Goal: Information Seeking & Learning: Learn about a topic

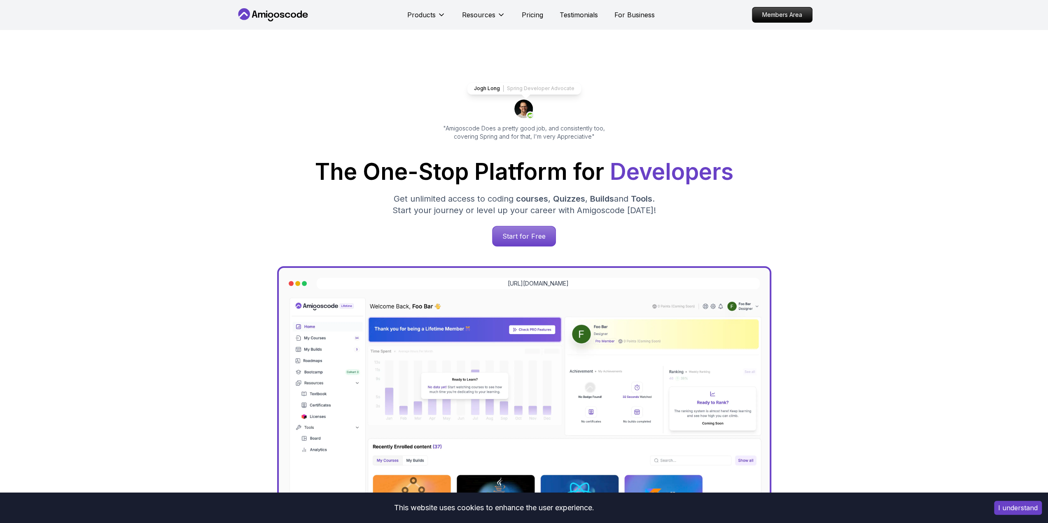
click at [517, 236] on p "Start for Free" at bounding box center [524, 236] width 63 height 20
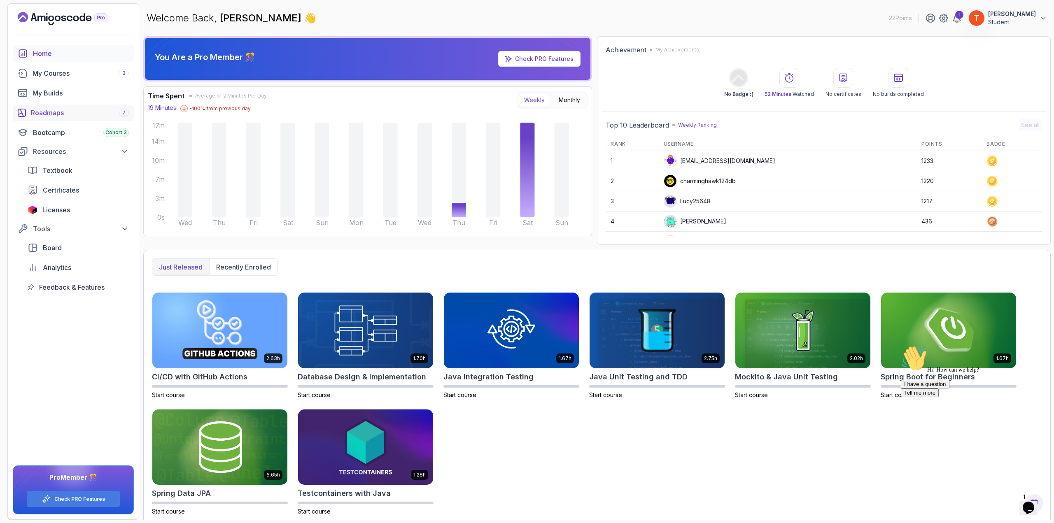
click at [60, 112] on div "Roadmaps 7" at bounding box center [80, 113] width 98 height 10
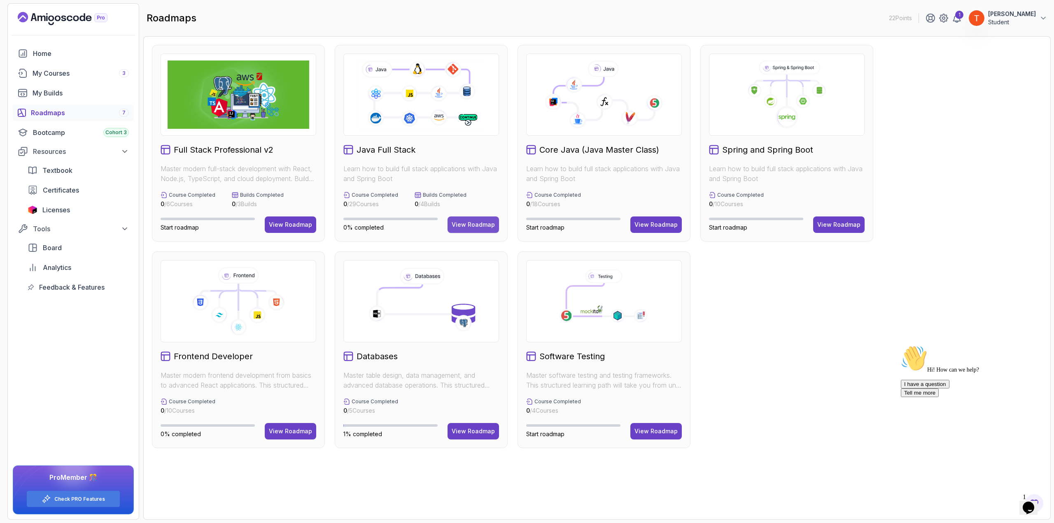
click at [468, 222] on div "View Roadmap" at bounding box center [473, 225] width 43 height 8
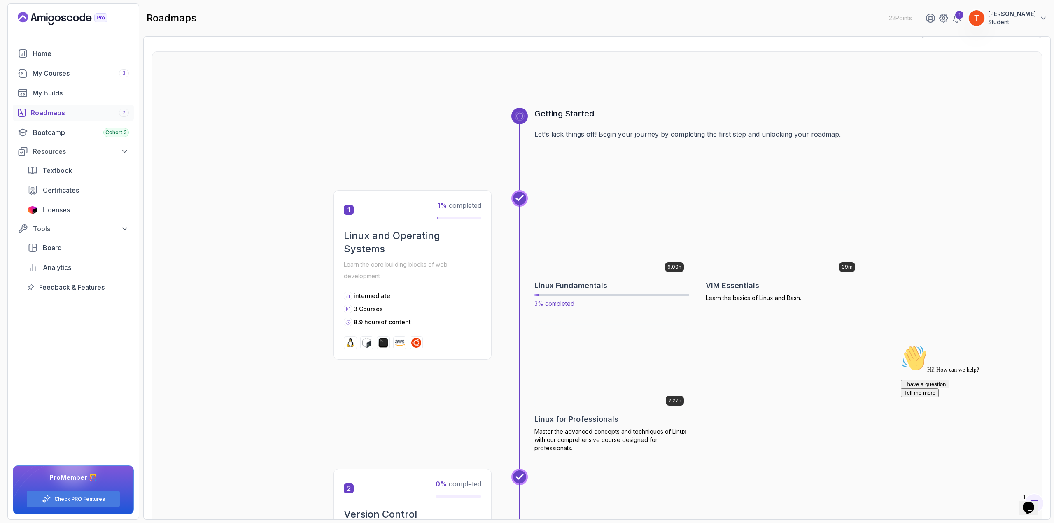
scroll to position [41, 0]
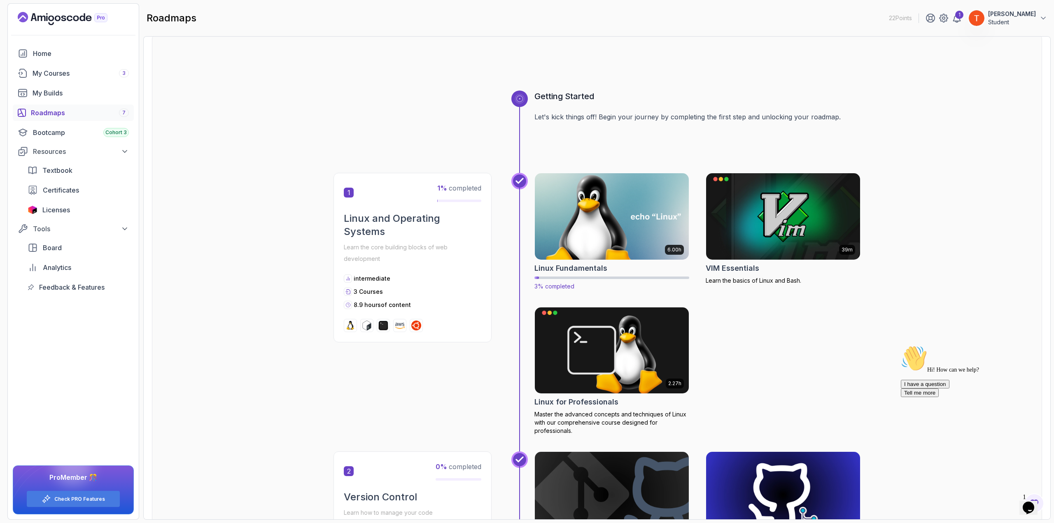
click at [604, 231] on img at bounding box center [612, 216] width 162 height 91
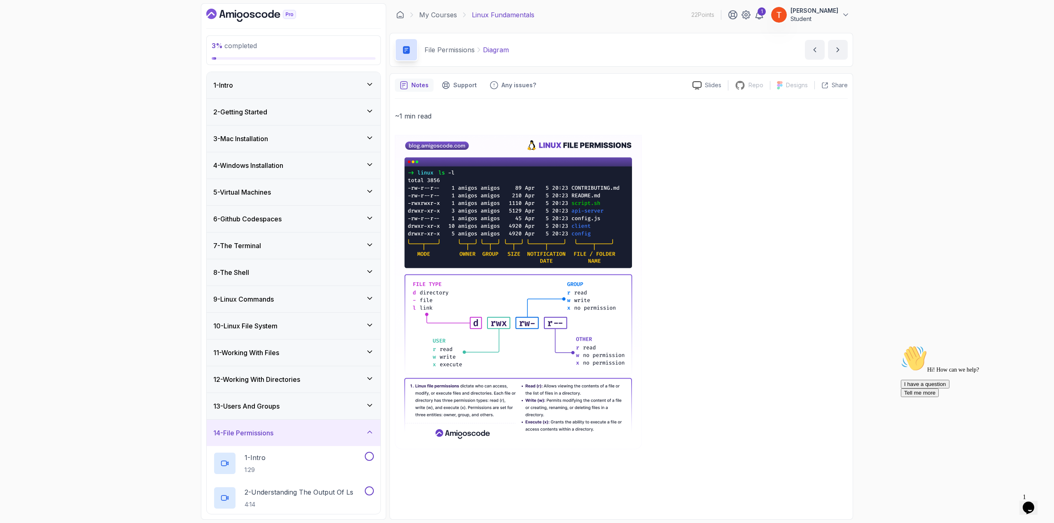
click at [277, 86] on div "1 - Intro" at bounding box center [293, 85] width 161 height 10
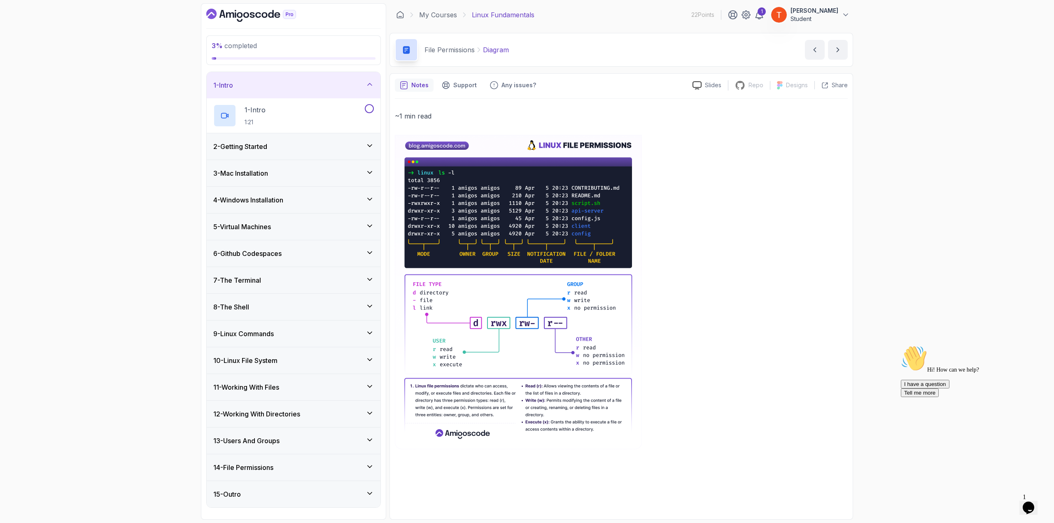
click at [263, 151] on div "2 - Getting Started" at bounding box center [294, 146] width 174 height 26
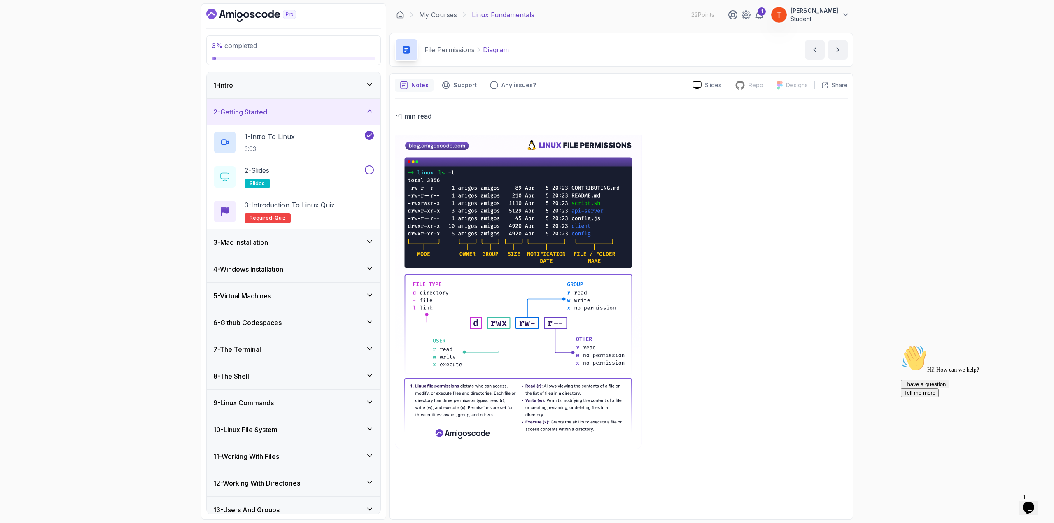
click at [296, 241] on div "3 - Mac Installation" at bounding box center [293, 243] width 161 height 10
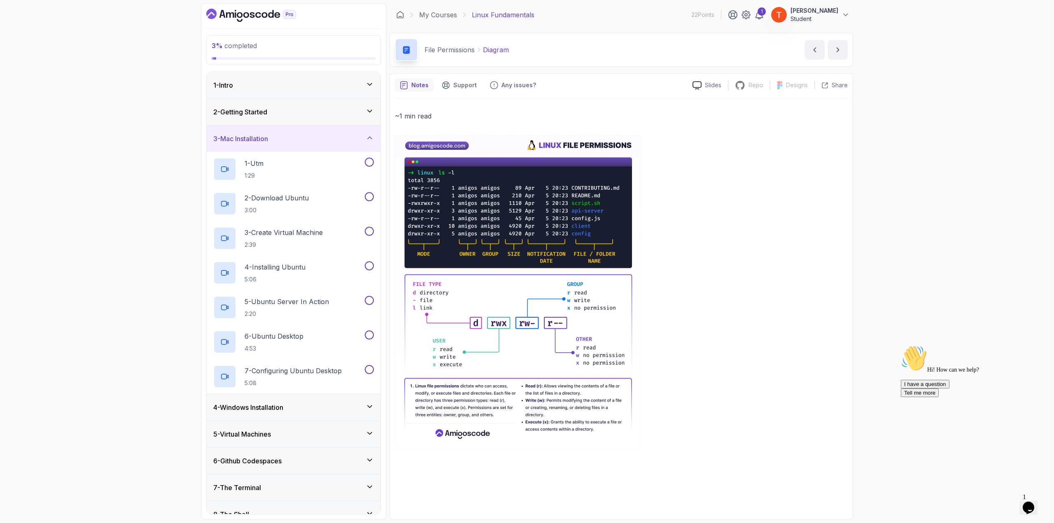
click at [309, 138] on div "3 - Mac Installation" at bounding box center [293, 139] width 161 height 10
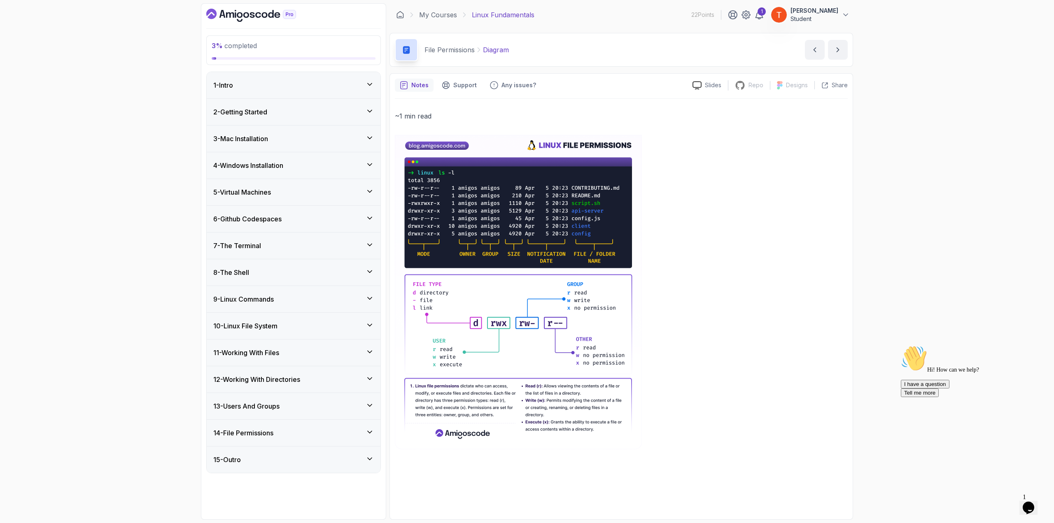
click at [290, 165] on div "4 - Windows Installation" at bounding box center [293, 166] width 161 height 10
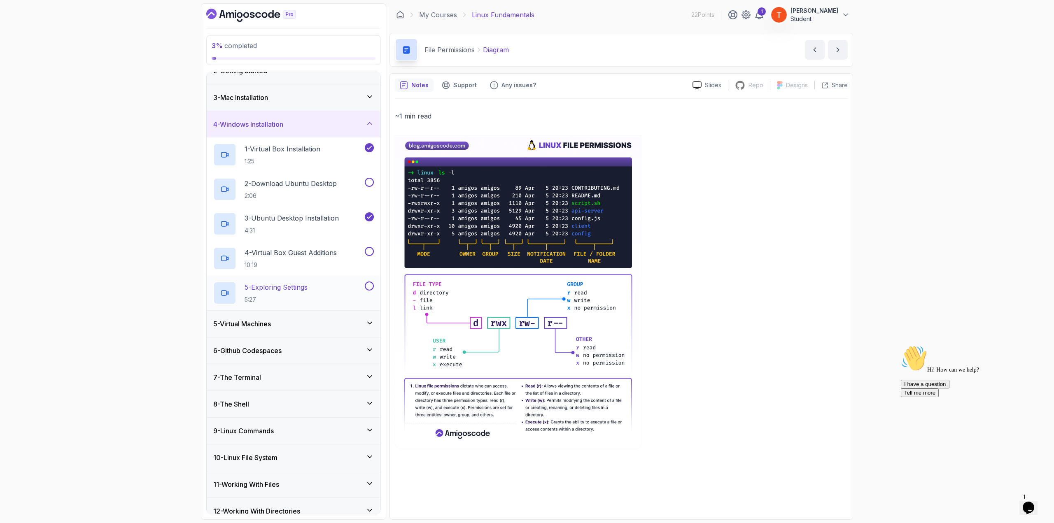
scroll to position [82, 0]
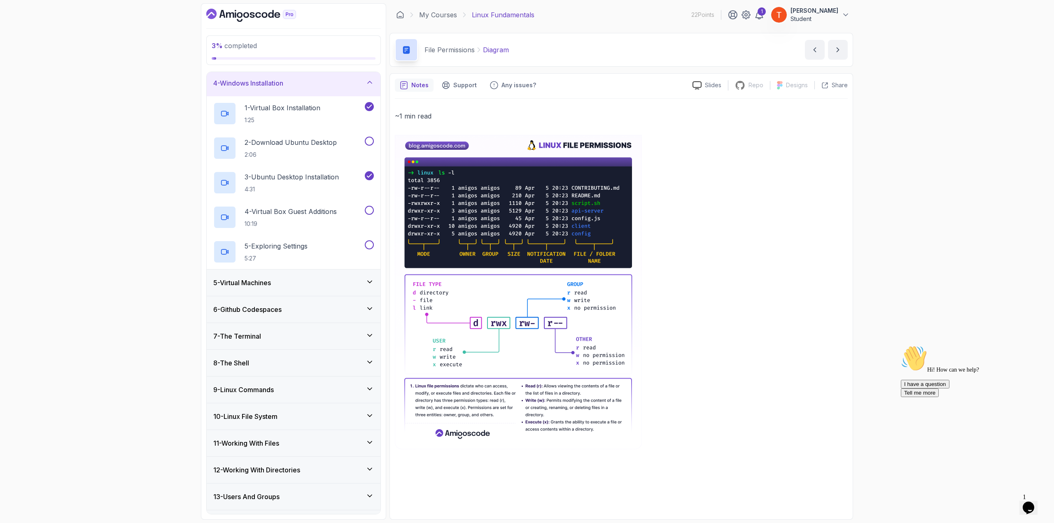
click at [266, 279] on h3 "5 - Virtual Machines" at bounding box center [242, 283] width 58 height 10
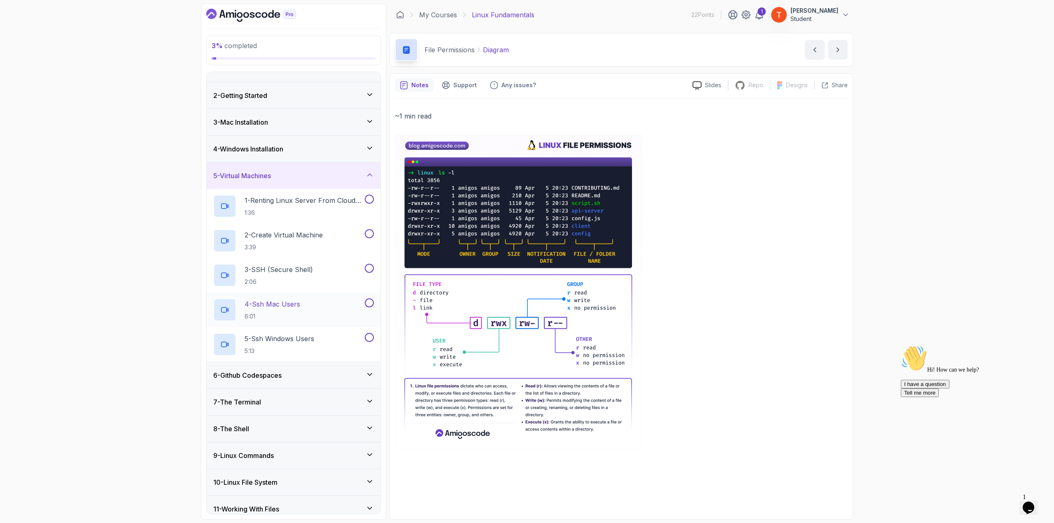
scroll to position [0, 0]
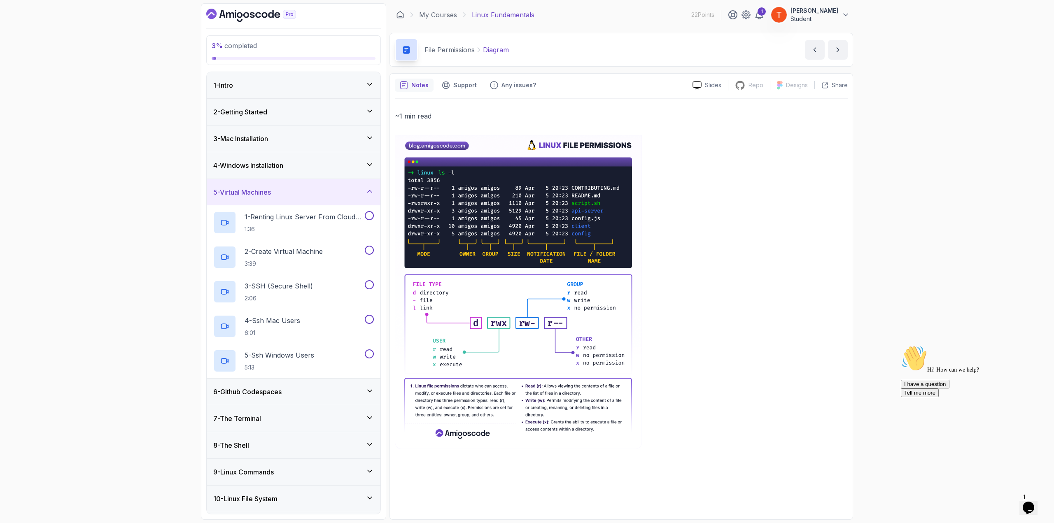
click at [327, 191] on div "5 - Virtual Machines" at bounding box center [293, 192] width 161 height 10
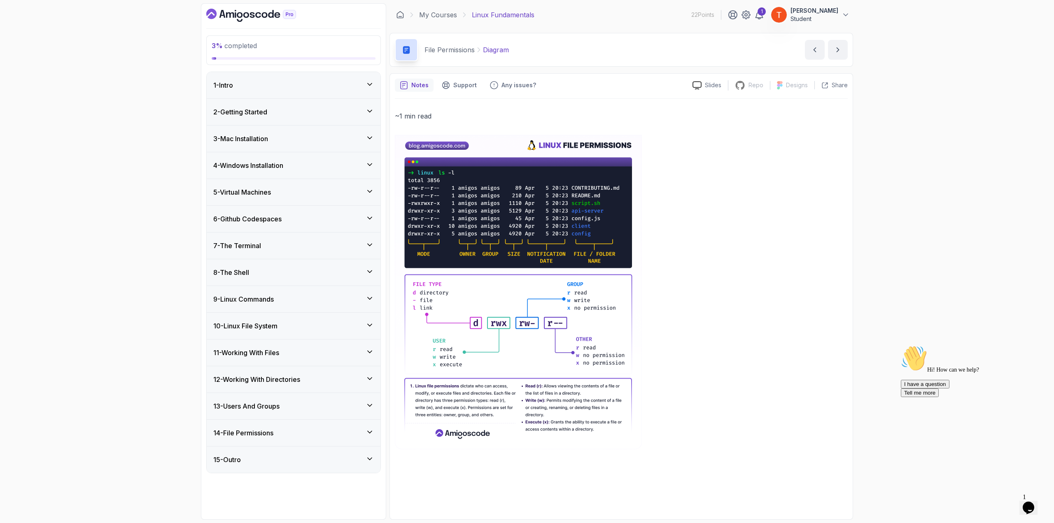
click at [334, 163] on div "4 - Windows Installation" at bounding box center [293, 166] width 161 height 10
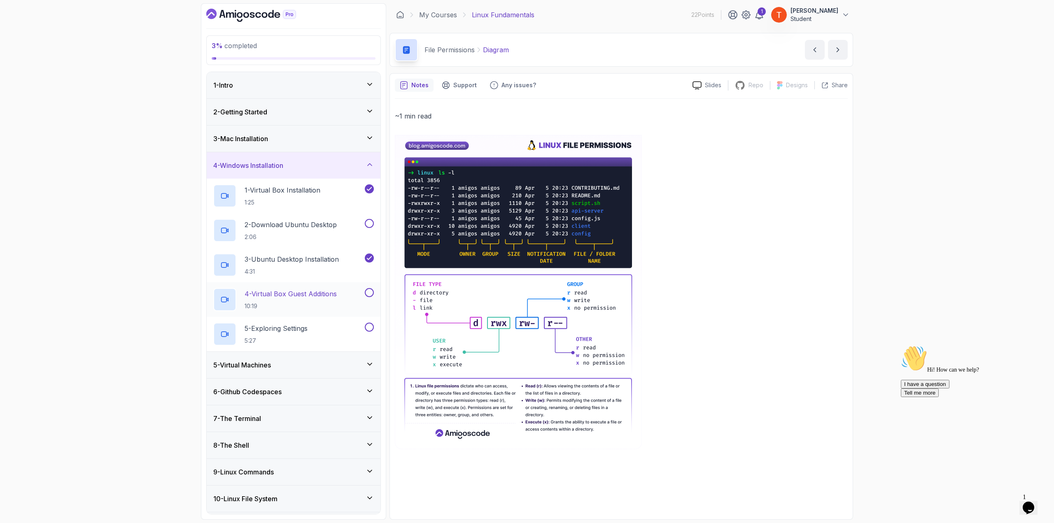
click at [287, 293] on p "4 - Virtual Box Guest Additions" at bounding box center [291, 294] width 92 height 10
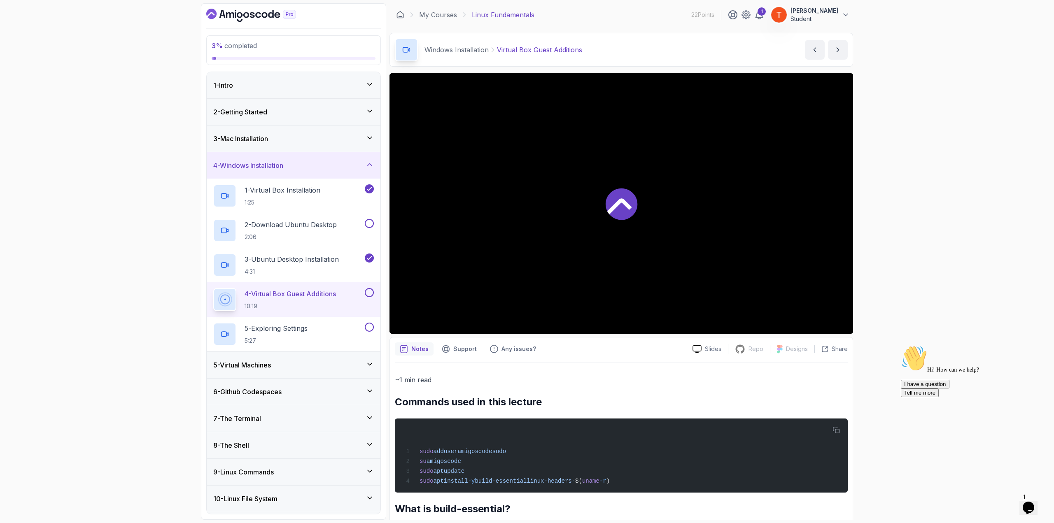
click at [622, 205] on icon at bounding box center [622, 204] width 32 height 32
click at [626, 201] on icon at bounding box center [619, 206] width 25 height 16
click at [612, 202] on icon at bounding box center [622, 204] width 32 height 32
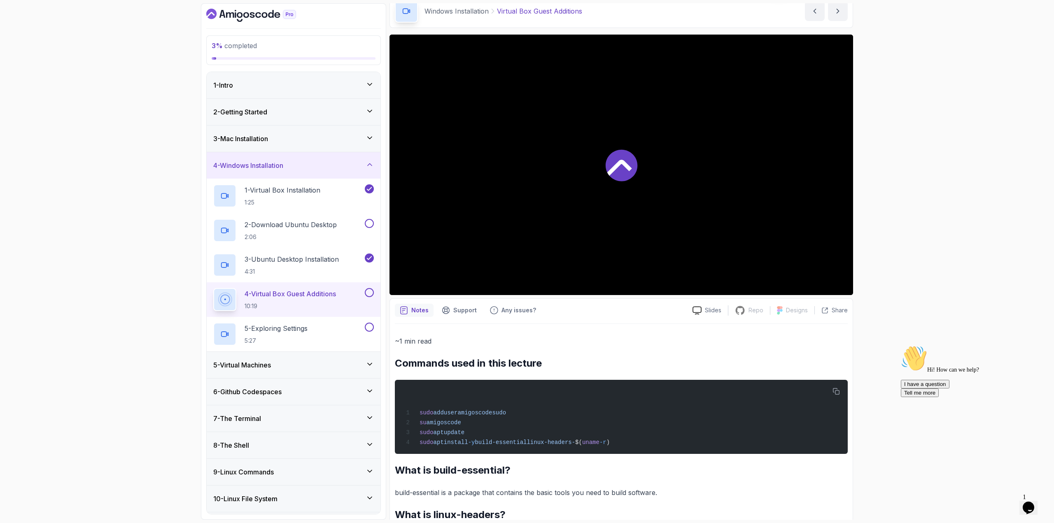
scroll to position [124, 0]
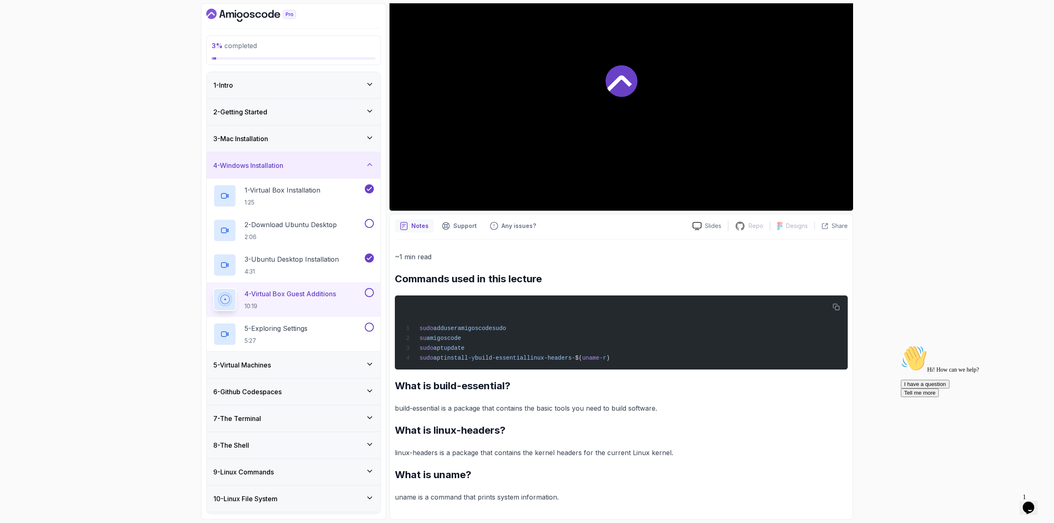
click at [313, 290] on p "4 - Virtual Box Guest Additions" at bounding box center [290, 294] width 91 height 10
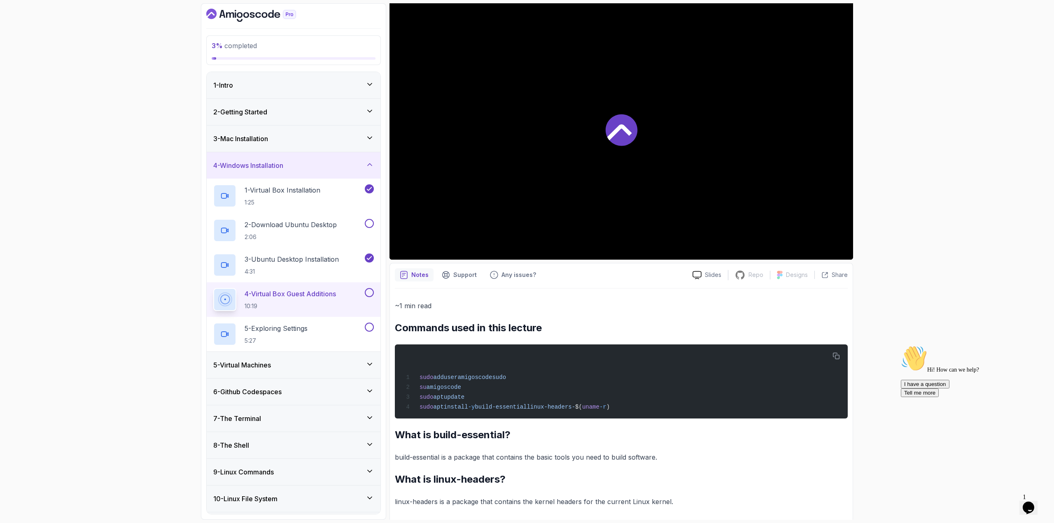
scroll to position [0, 0]
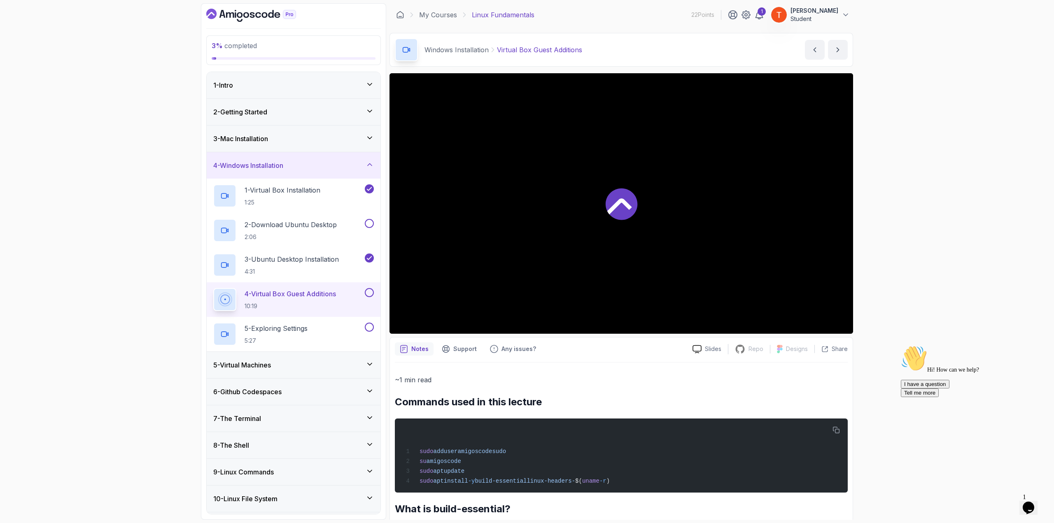
click at [633, 203] on icon at bounding box center [622, 204] width 32 height 32
click at [605, 205] on icon at bounding box center [621, 203] width 33 height 33
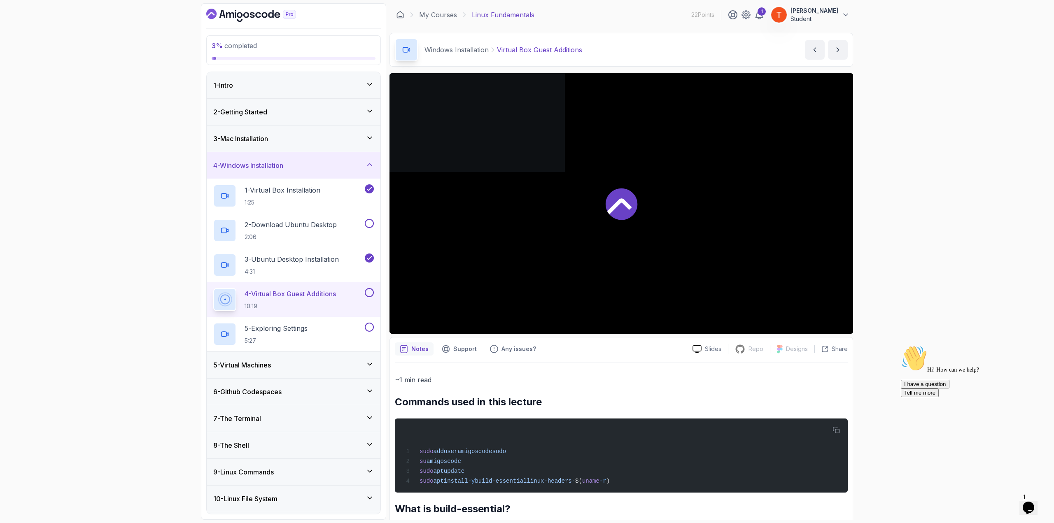
click at [605, 205] on icon at bounding box center [621, 203] width 33 height 33
click at [682, 166] on div at bounding box center [622, 203] width 464 height 261
click at [602, 207] on div at bounding box center [622, 203] width 464 height 261
click at [602, 206] on div at bounding box center [622, 203] width 464 height 261
click at [602, 205] on div at bounding box center [622, 203] width 464 height 261
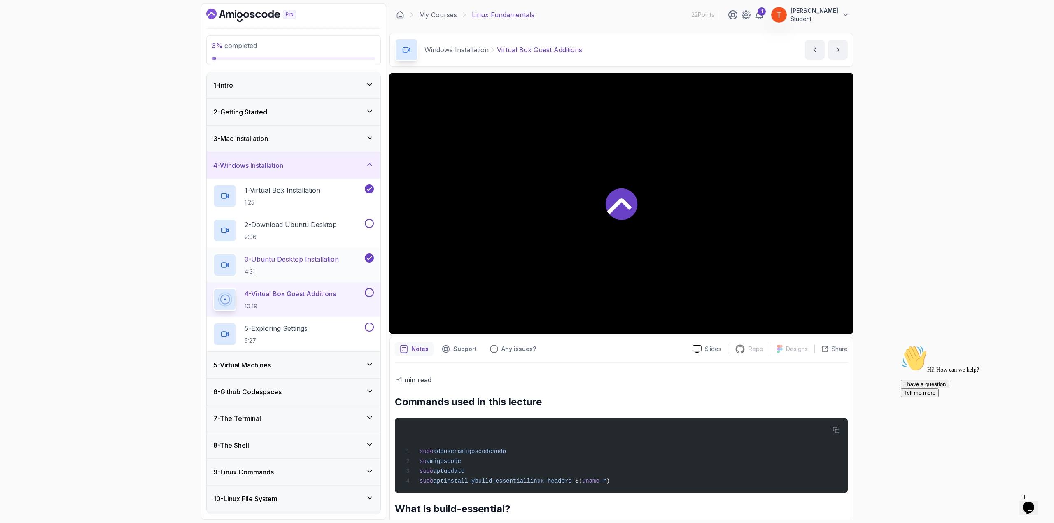
click at [301, 255] on p "3 - Ubuntu Desktop Installation" at bounding box center [292, 259] width 94 height 10
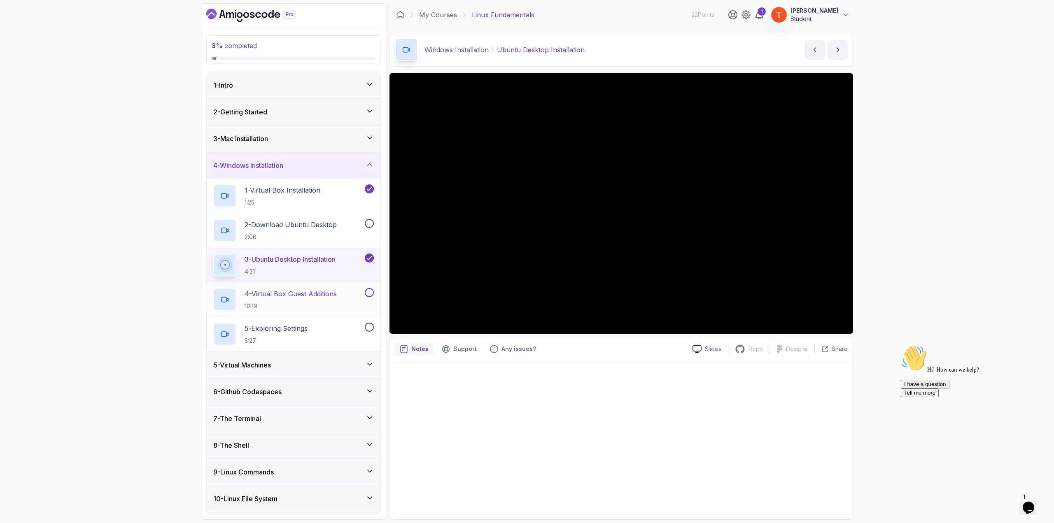
click at [280, 302] on p "10:19" at bounding box center [291, 306] width 92 height 8
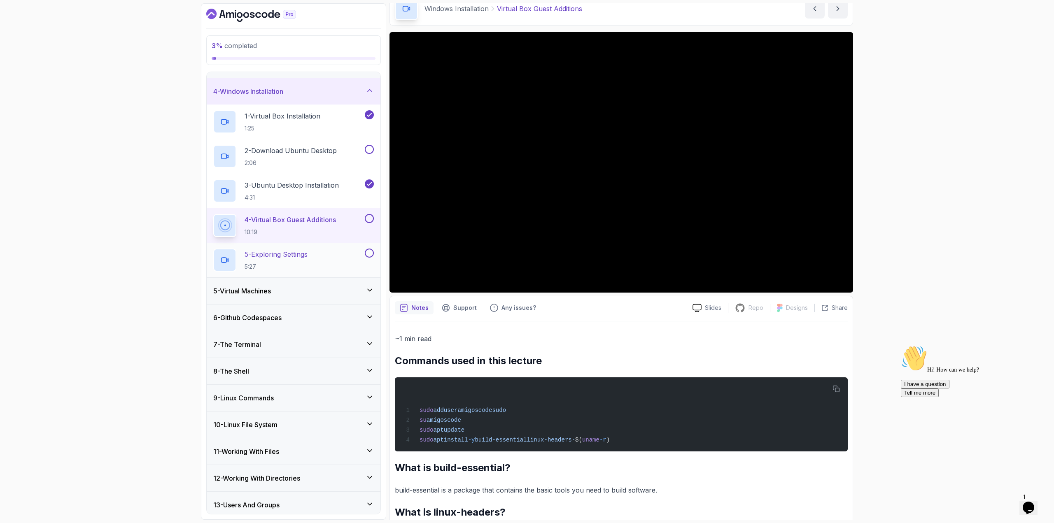
scroll to position [82, 0]
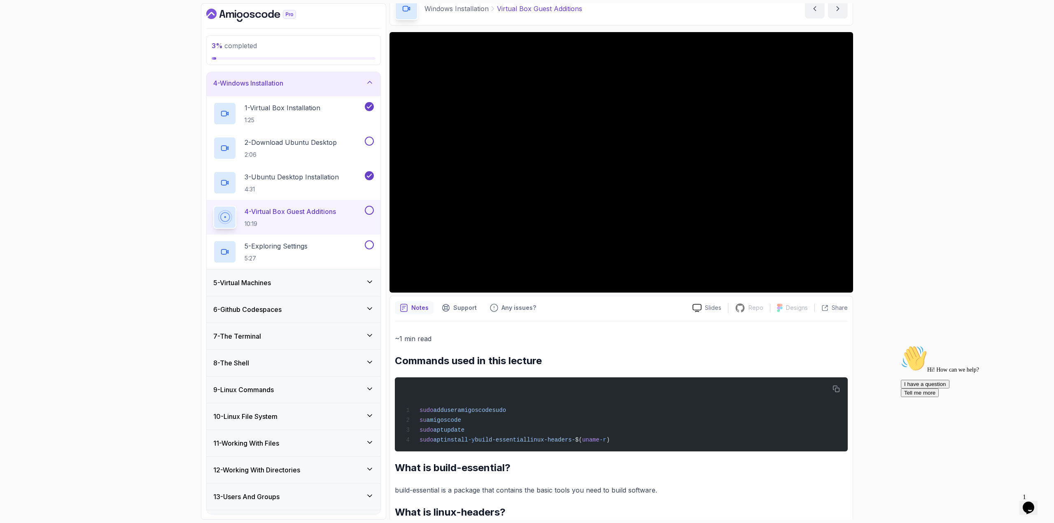
click at [366, 280] on div "5 - Virtual Machines" at bounding box center [293, 283] width 161 height 10
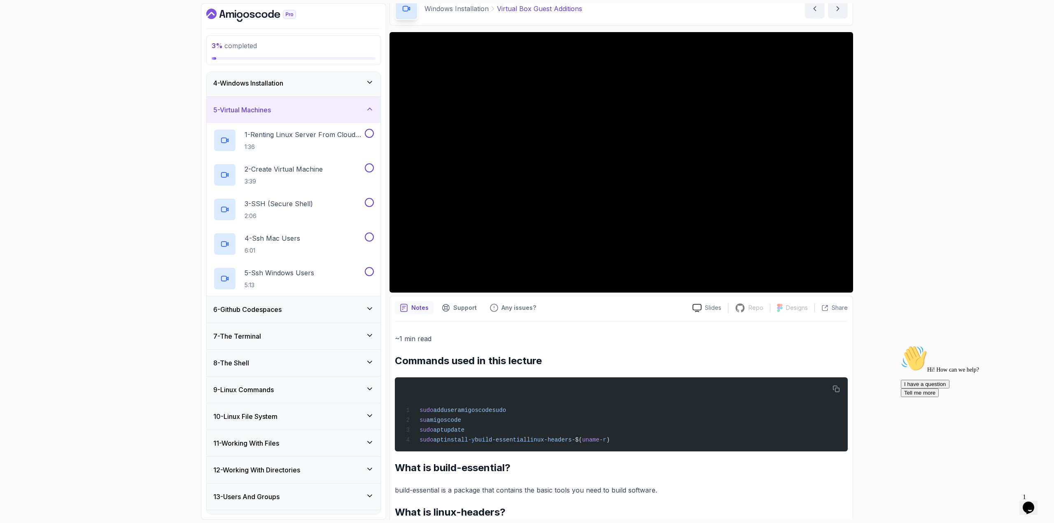
click at [352, 305] on div "6 - Github Codespaces" at bounding box center [293, 310] width 161 height 10
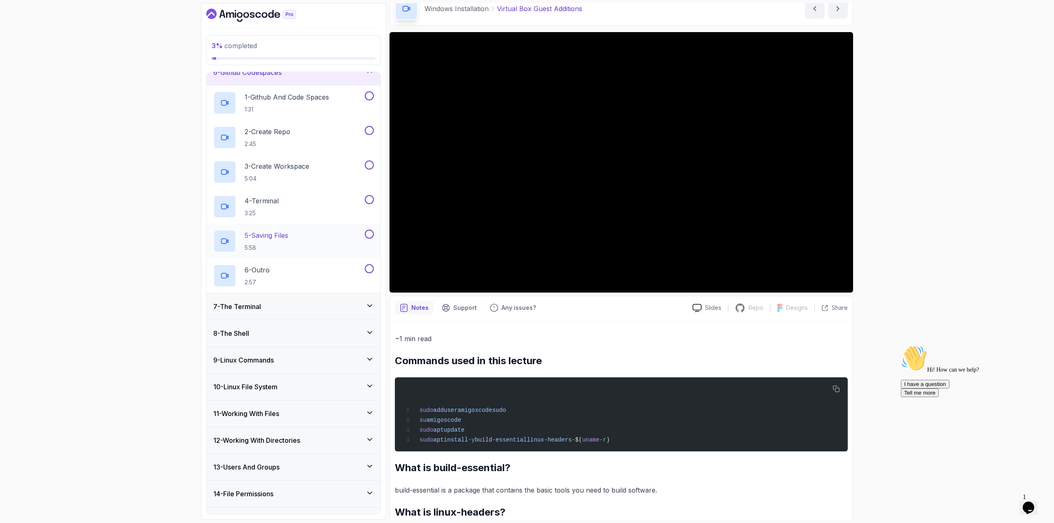
scroll to position [163, 0]
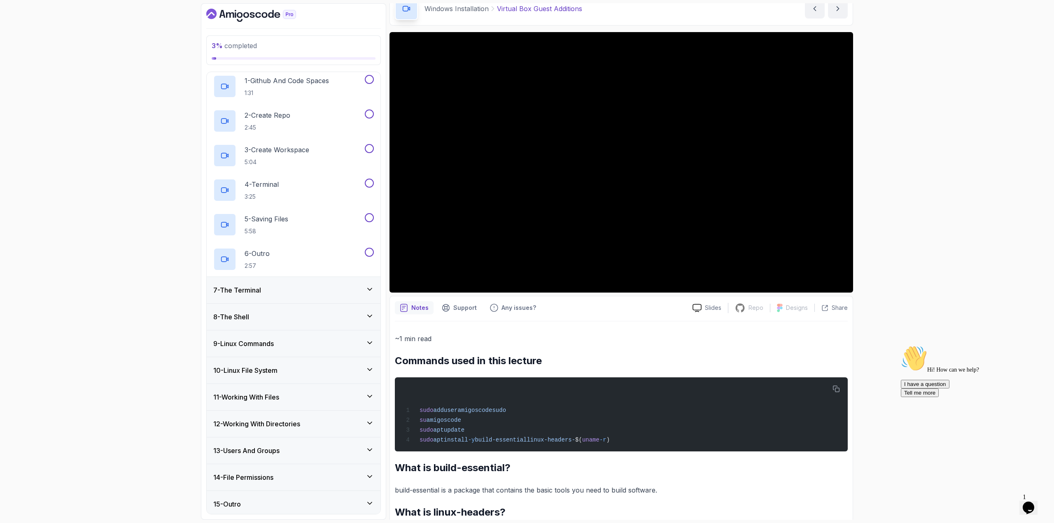
click at [306, 395] on div "11 - Working With Files" at bounding box center [293, 397] width 161 height 10
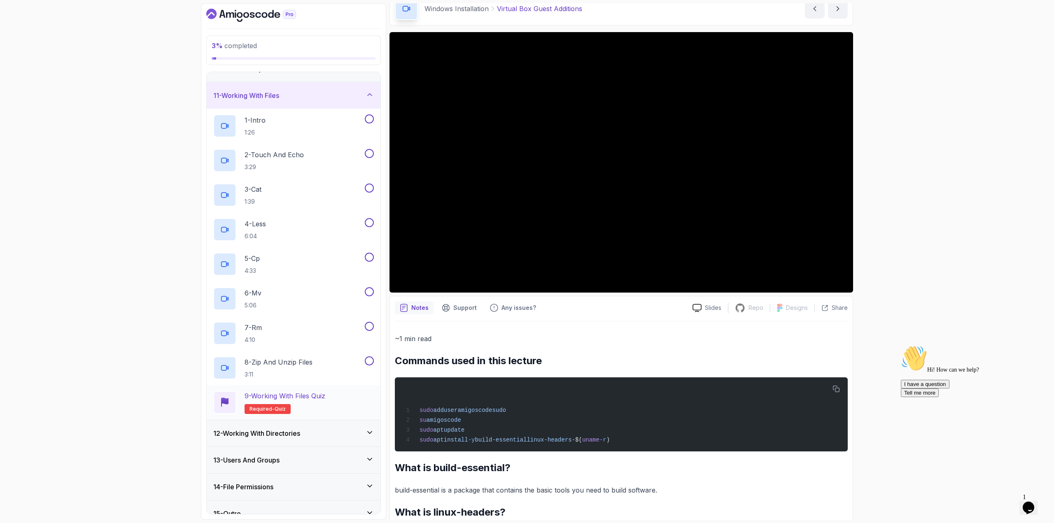
scroll to position [267, 0]
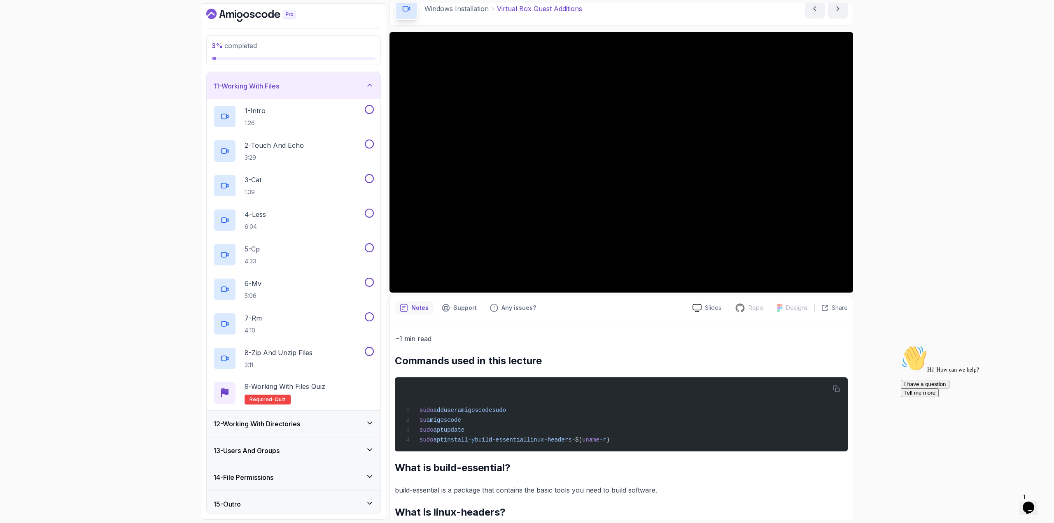
click at [299, 422] on h3 "12 - Working With Directories" at bounding box center [256, 424] width 87 height 10
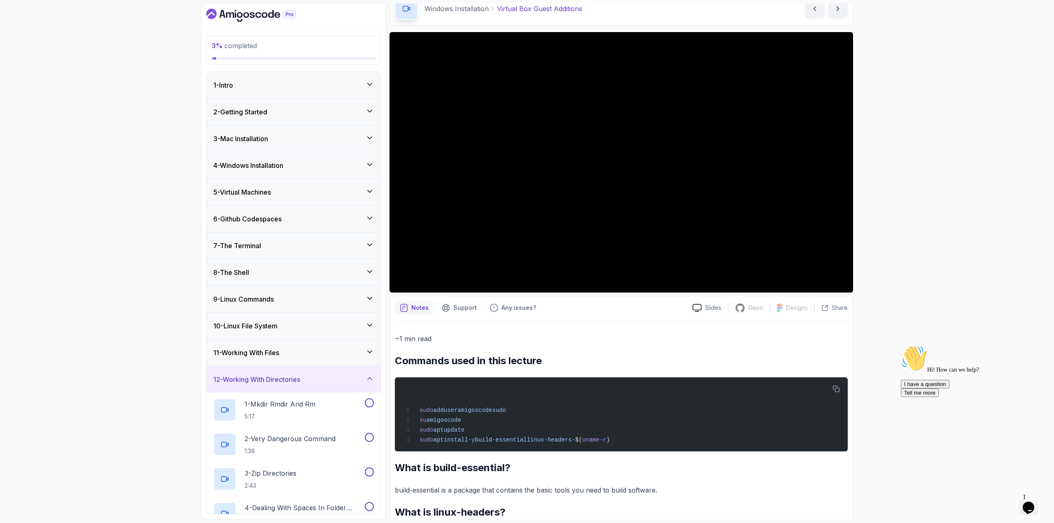
scroll to position [0, 0]
